Goal: Information Seeking & Learning: Learn about a topic

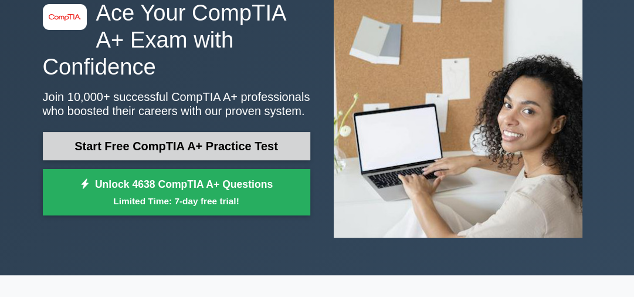
scroll to position [94, 0]
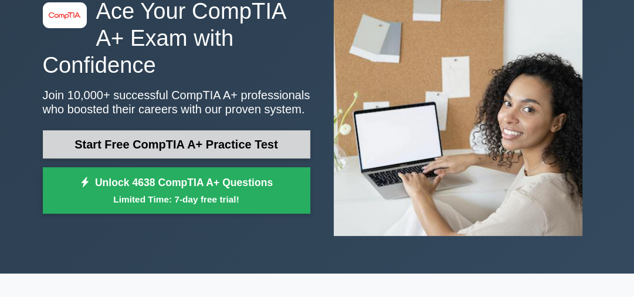
click at [205, 130] on link "Start Free CompTIA A+ Practice Test" at bounding box center [177, 144] width 268 height 28
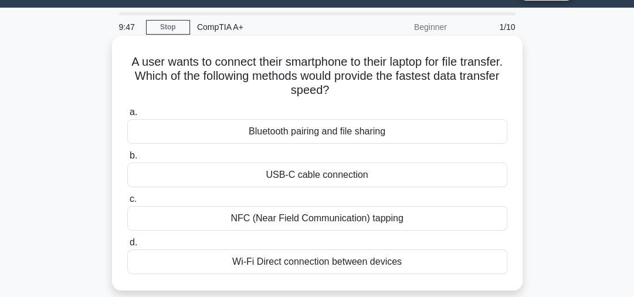
scroll to position [47, 0]
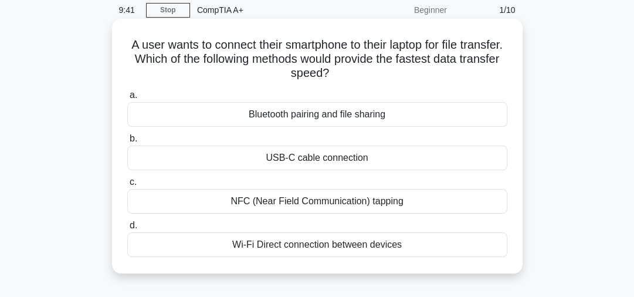
click at [377, 169] on div "USB-C cable connection" at bounding box center [317, 158] width 380 height 25
click at [127, 143] on input "b. USB-C cable connection" at bounding box center [127, 139] width 0 height 8
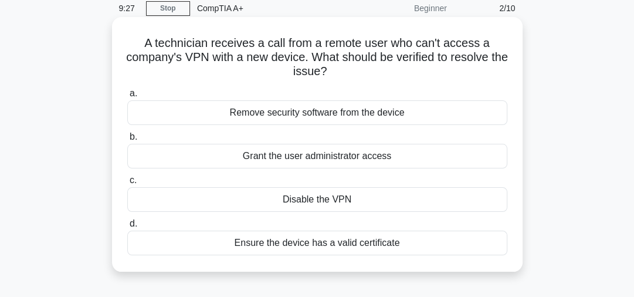
scroll to position [49, 0]
click at [392, 242] on div "Ensure the device has a valid certificate" at bounding box center [317, 242] width 380 height 25
click at [127, 227] on input "d. Ensure the device has a valid certificate" at bounding box center [127, 223] width 0 height 8
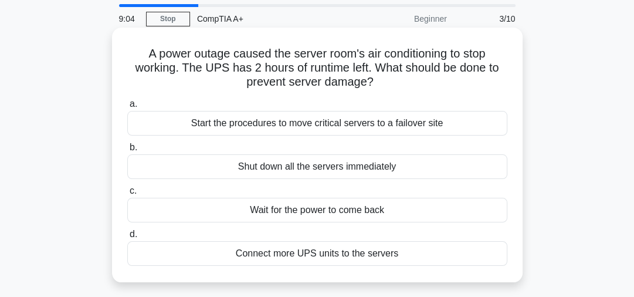
scroll to position [40, 0]
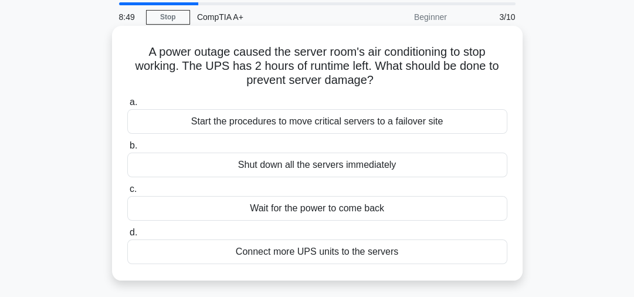
click at [397, 122] on div "Start the procedures to move critical servers to a failover site" at bounding box center [317, 121] width 380 height 25
click at [127, 106] on input "a. Start the procedures to move critical servers to a failover site" at bounding box center [127, 103] width 0 height 8
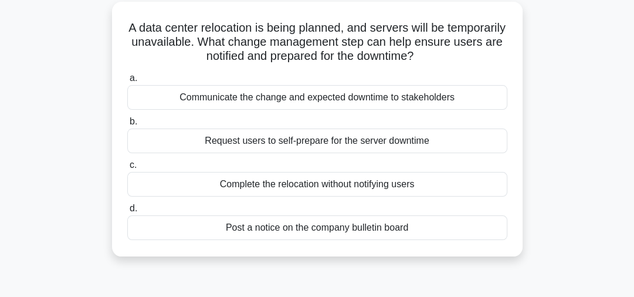
scroll to position [68, 0]
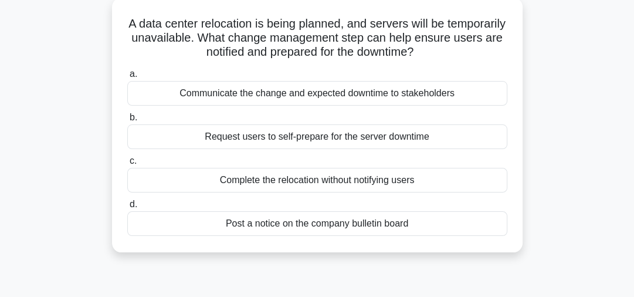
click at [320, 115] on label "b. Request users to self-prepare for the server downtime" at bounding box center [317, 129] width 380 height 39
click at [127, 115] on input "b. Request users to self-prepare for the server downtime" at bounding box center [127, 118] width 0 height 8
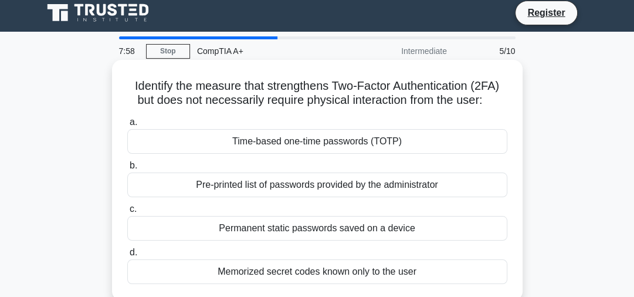
scroll to position [0, 0]
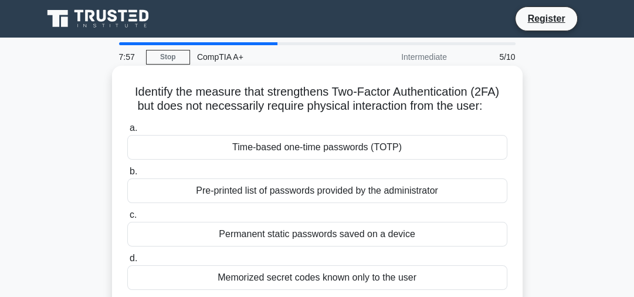
click at [325, 151] on div "Time-based one-time passwords (TOTP)" at bounding box center [317, 147] width 380 height 25
click at [127, 132] on input "a. Time-based one-time passwords (TOTP)" at bounding box center [127, 128] width 0 height 8
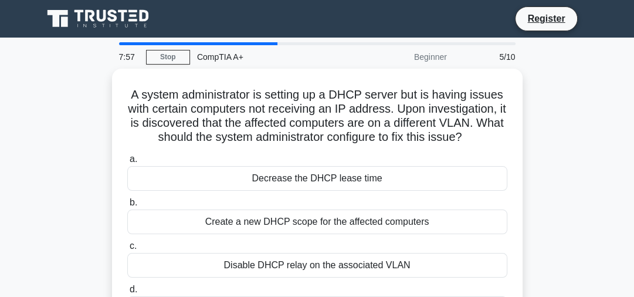
click at [325, 151] on div "a. Decrease the DHCP lease time b. Create a new DHCP scope for the affected com…" at bounding box center [317, 237] width 394 height 174
click at [325, 152] on label "a. Decrease the DHCP lease time" at bounding box center [317, 171] width 380 height 39
click at [127, 156] on input "a. Decrease the DHCP lease time" at bounding box center [127, 160] width 0 height 8
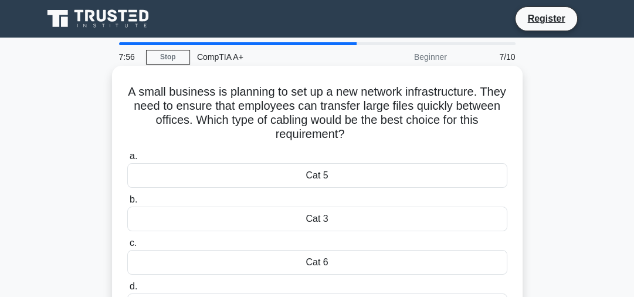
click at [322, 182] on div "Cat 5" at bounding box center [317, 175] width 380 height 25
click at [127, 160] on input "a. Cat 5" at bounding box center [127, 157] width 0 height 8
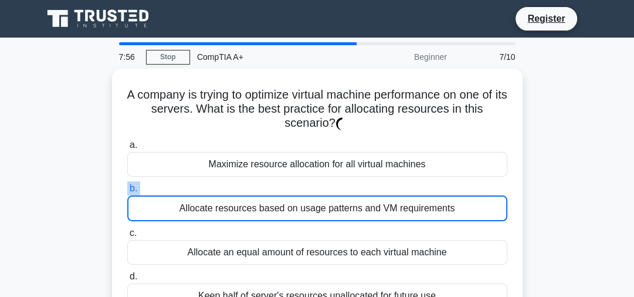
click at [322, 182] on label "b. Allocate resources based on usage patterns and VM requirements" at bounding box center [317, 201] width 380 height 40
click at [127, 185] on input "b. Allocate resources based on usage patterns and VM requirements" at bounding box center [127, 189] width 0 height 8
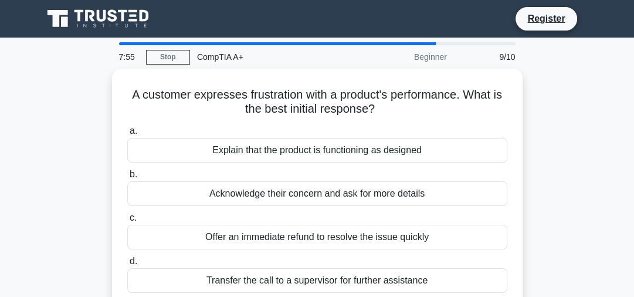
click at [322, 182] on div "Acknowledge their concern and ask for more details" at bounding box center [317, 193] width 380 height 25
click at [127, 178] on input "b. Acknowledge their concern and ask for more details" at bounding box center [127, 175] width 0 height 8
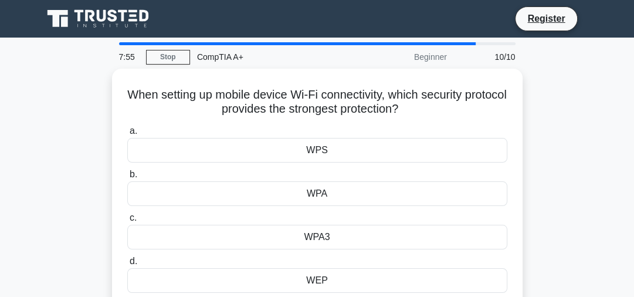
click at [322, 182] on div "WPA" at bounding box center [317, 193] width 380 height 25
click at [127, 178] on input "b. WPA" at bounding box center [127, 175] width 0 height 8
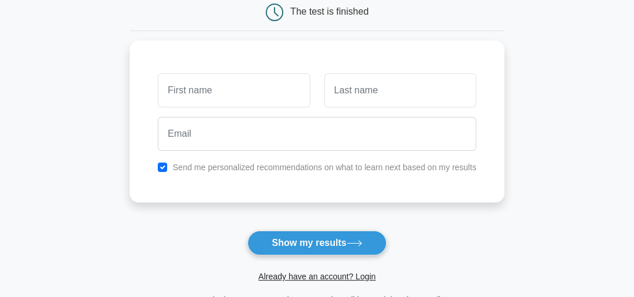
scroll to position [126, 0]
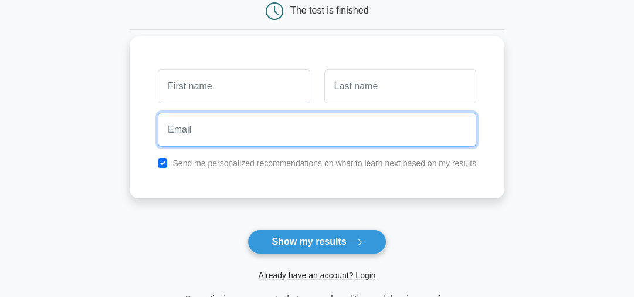
click at [335, 136] on input "email" at bounding box center [317, 130] width 319 height 34
type input "gmenjivarartiga@gmail.com"
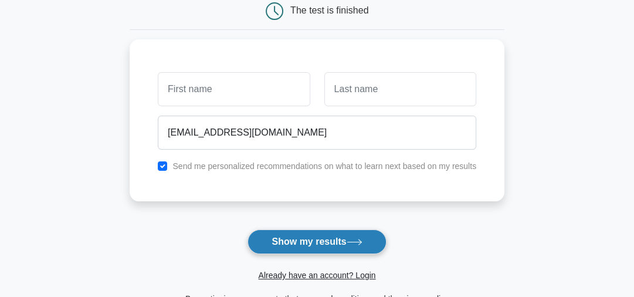
click at [300, 246] on button "Show my results" at bounding box center [317, 241] width 138 height 25
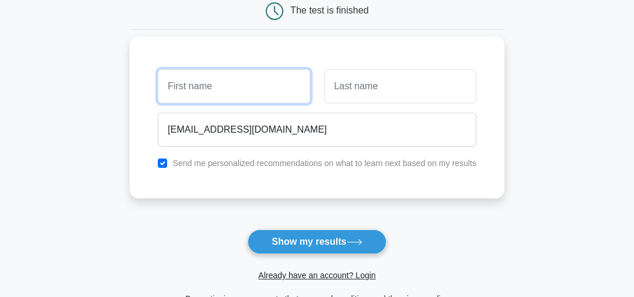
click at [194, 87] on input "text" at bounding box center [234, 86] width 152 height 34
type input "[PERSON_NAME]"
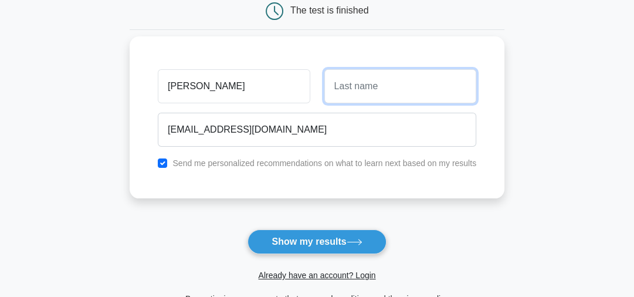
click at [384, 89] on input "text" at bounding box center [401, 86] width 152 height 34
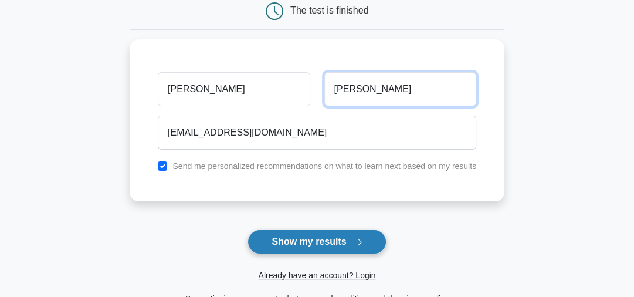
type input "Menjívar"
click at [334, 246] on button "Show my results" at bounding box center [317, 241] width 138 height 25
